Goal: Task Accomplishment & Management: Complete application form

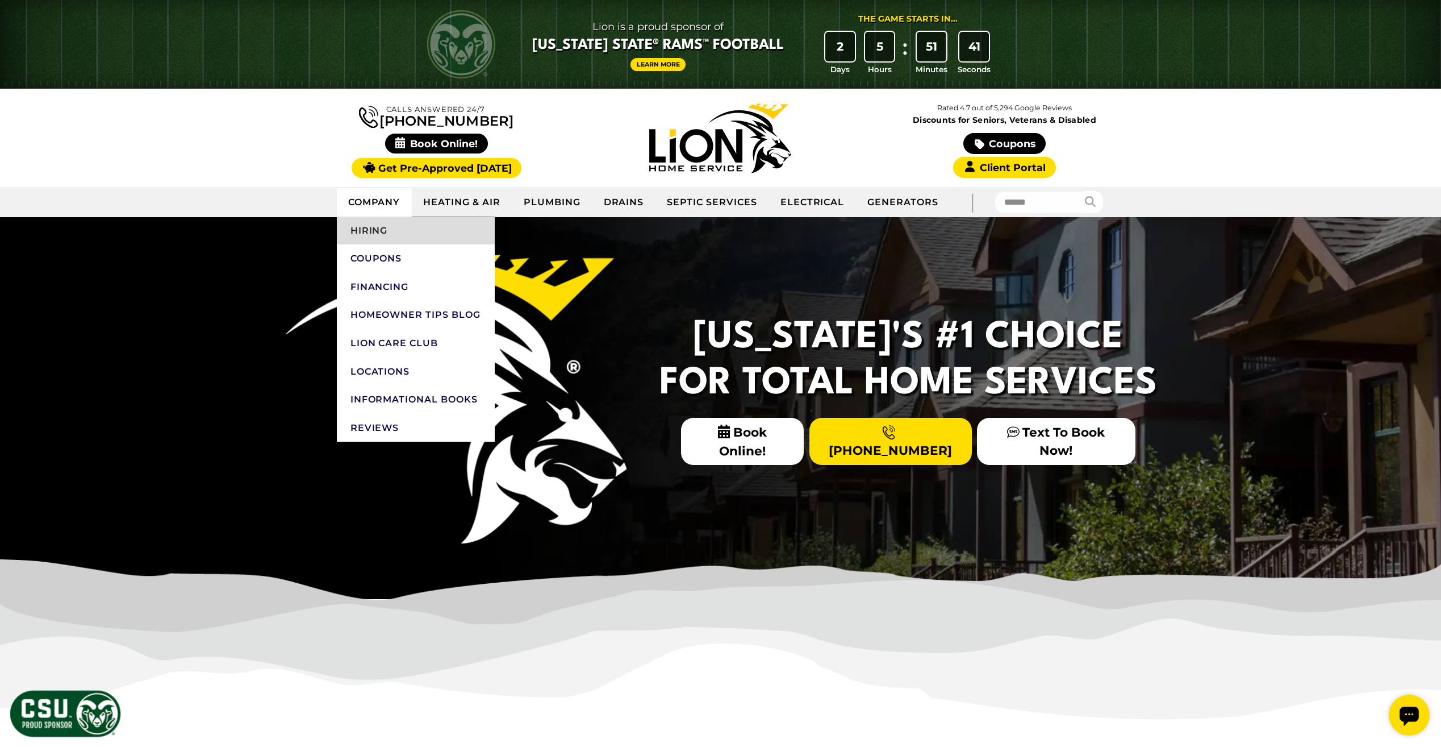
click at [386, 236] on link "Hiring" at bounding box center [416, 230] width 158 height 28
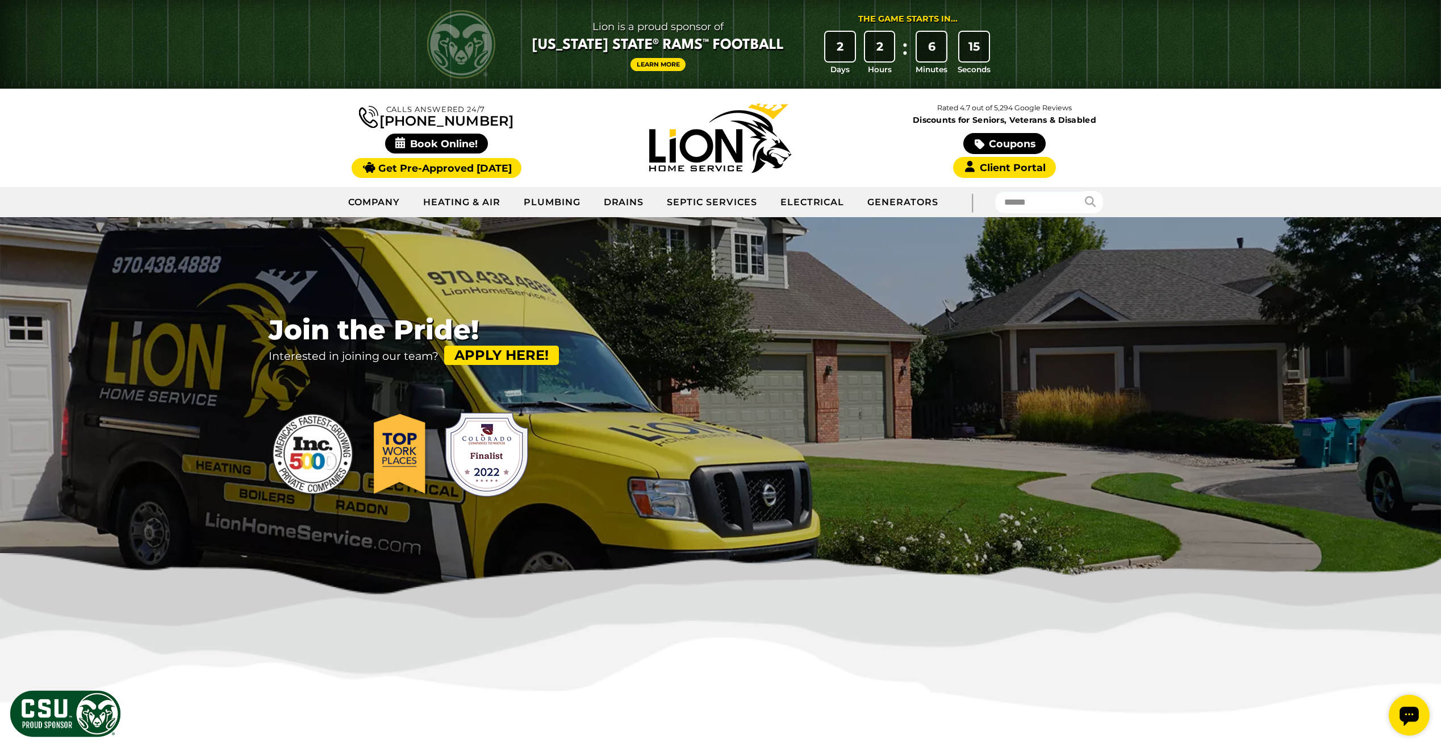
click at [529, 355] on link "Apply Here!" at bounding box center [501, 354] width 115 height 19
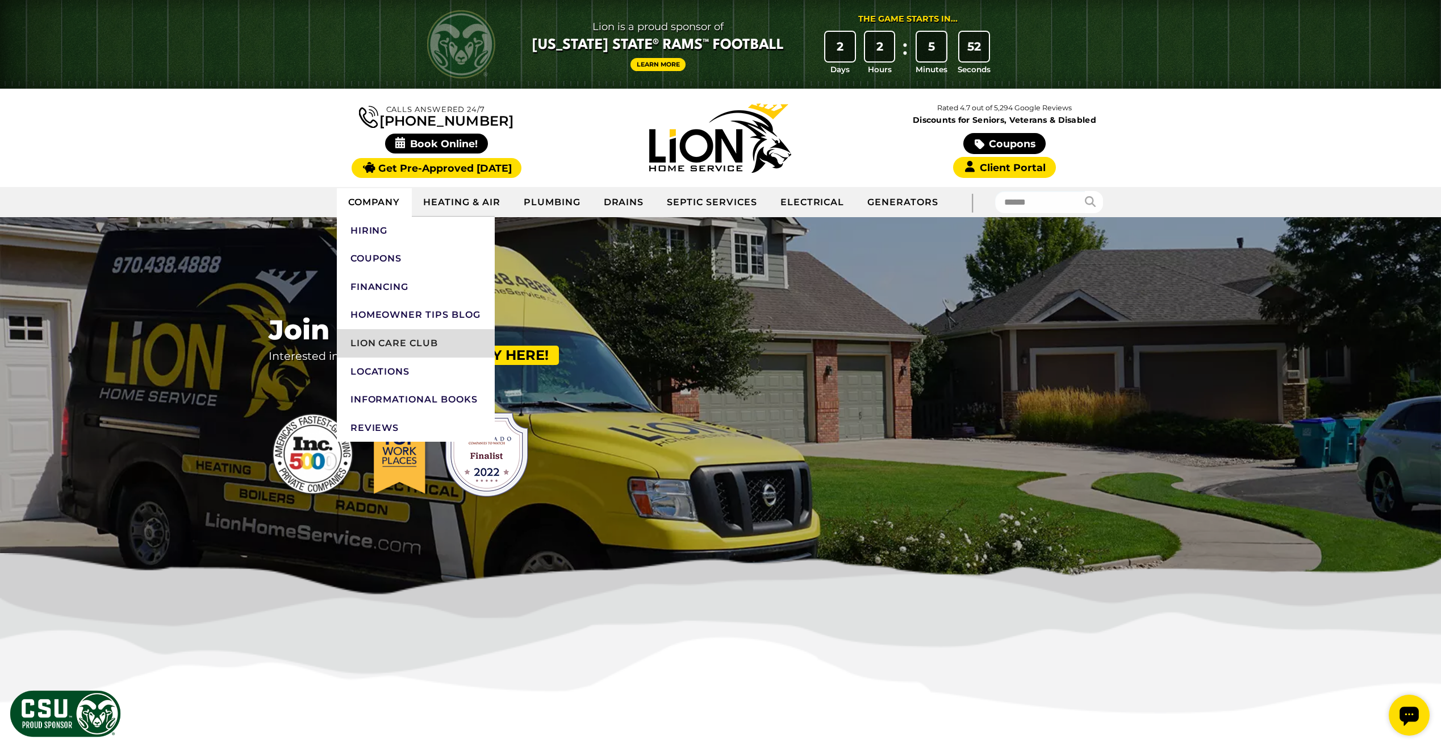
click at [441, 342] on link "Lion Care Club" at bounding box center [416, 343] width 158 height 28
